Goal: Navigation & Orientation: Find specific page/section

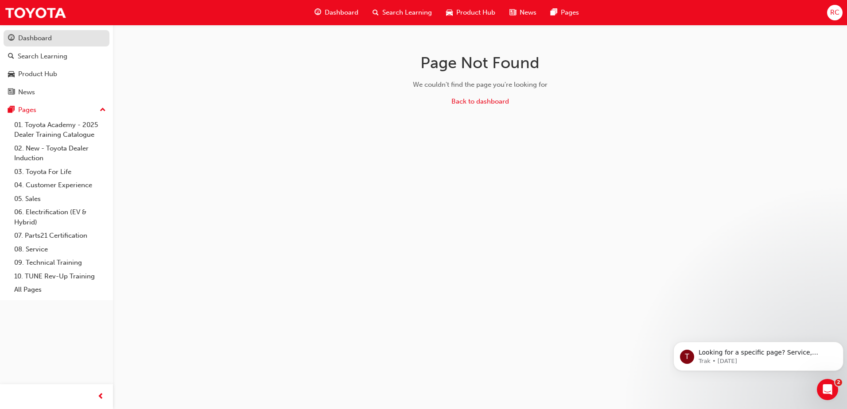
click at [42, 31] on link "Dashboard" at bounding box center [57, 38] width 106 height 16
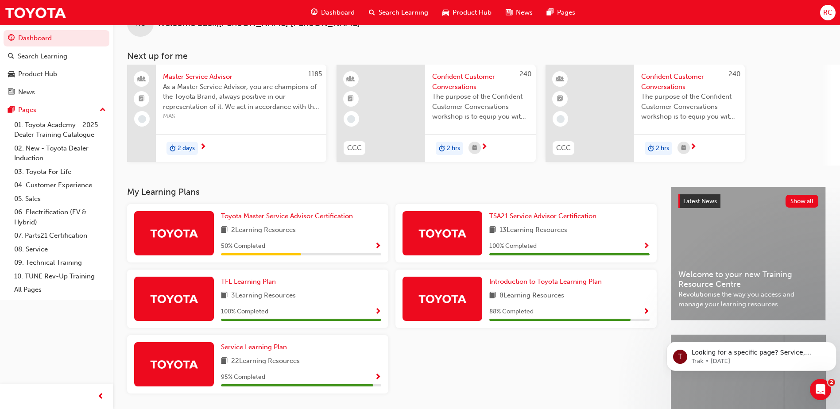
scroll to position [44, 0]
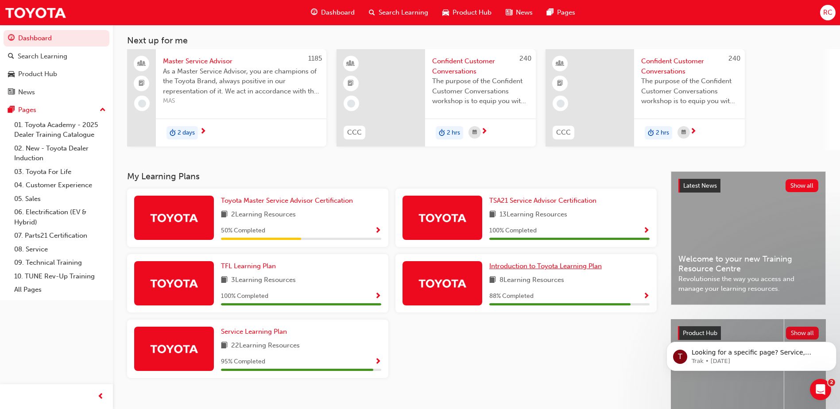
click at [540, 267] on span "Introduction to Toyota Learning Plan" at bounding box center [545, 266] width 112 height 8
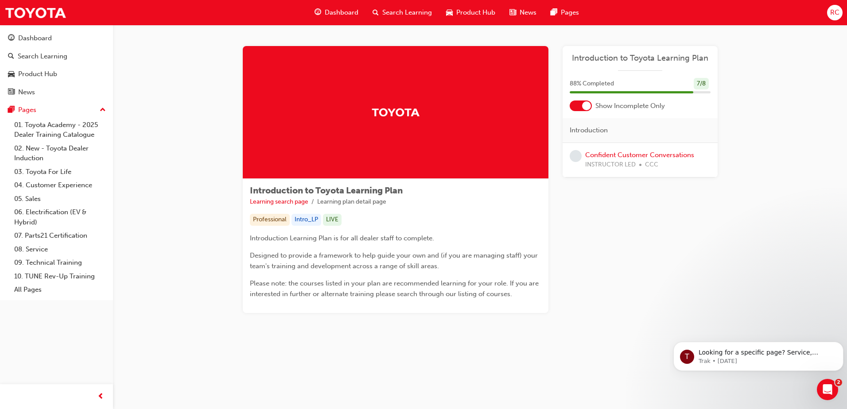
click at [32, 46] on button "Dashboard Search Learning Product Hub News Pages" at bounding box center [57, 64] width 106 height 73
click at [41, 39] on div "Dashboard" at bounding box center [35, 38] width 34 height 10
